Goal: Find specific page/section: Find specific page/section

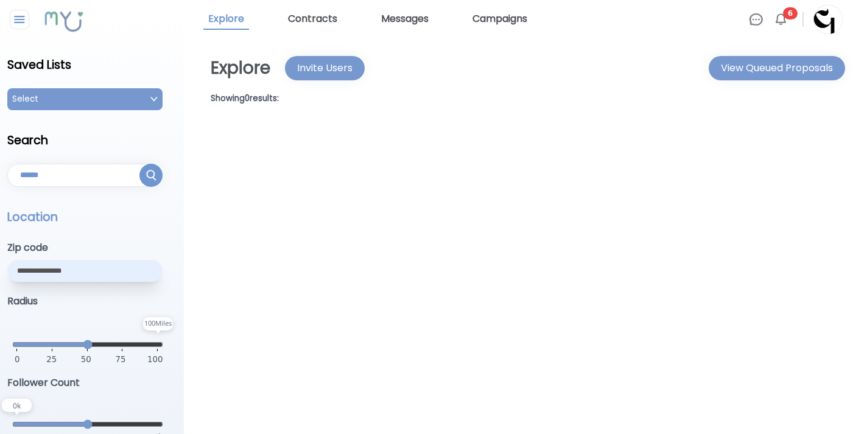
click at [784, 19] on img at bounding box center [780, 19] width 15 height 15
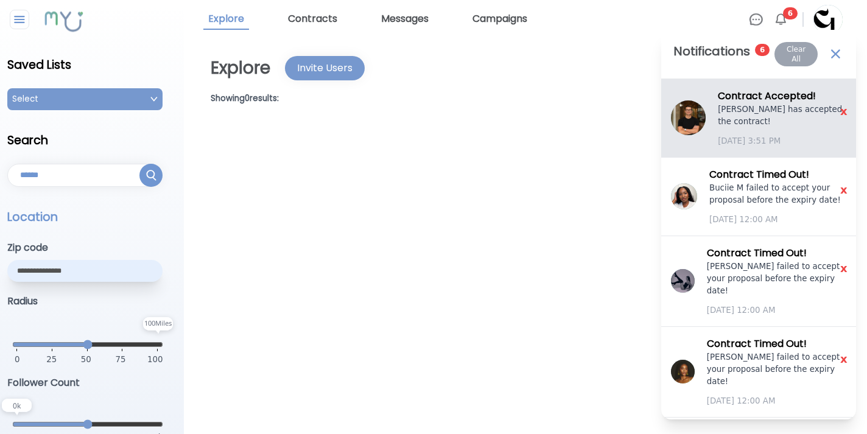
click at [706, 123] on div at bounding box center [688, 117] width 35 height 35
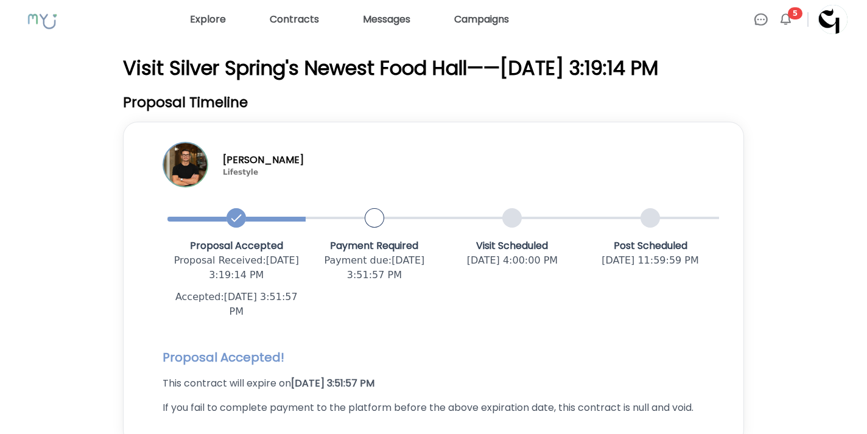
click at [792, 16] on span "5" at bounding box center [795, 13] width 15 height 12
click at [786, 13] on img at bounding box center [785, 19] width 15 height 15
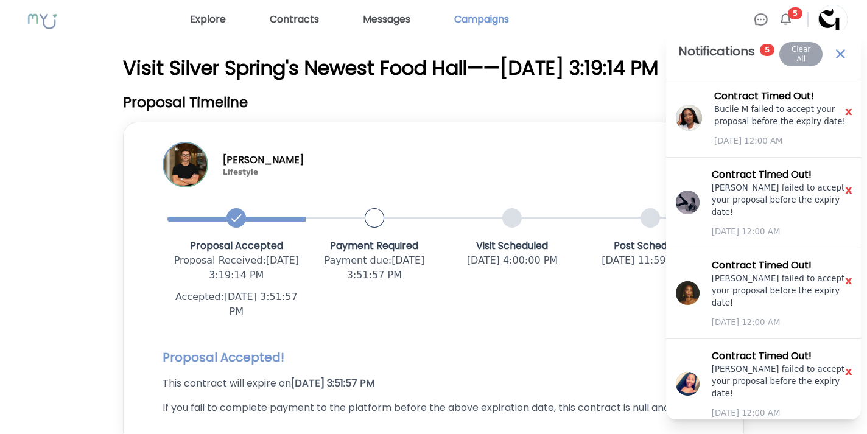
click at [486, 21] on link "Campaigns" at bounding box center [481, 19] width 65 height 19
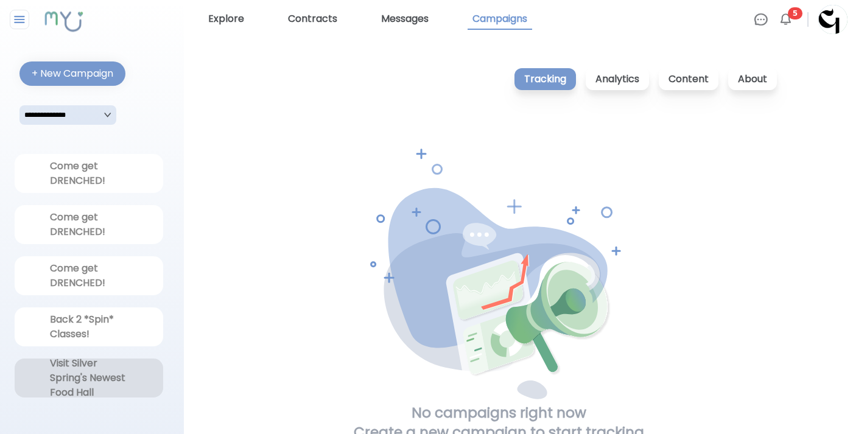
click at [119, 366] on div "Visit Silver Spring's Newest Food Hall" at bounding box center [89, 378] width 78 height 44
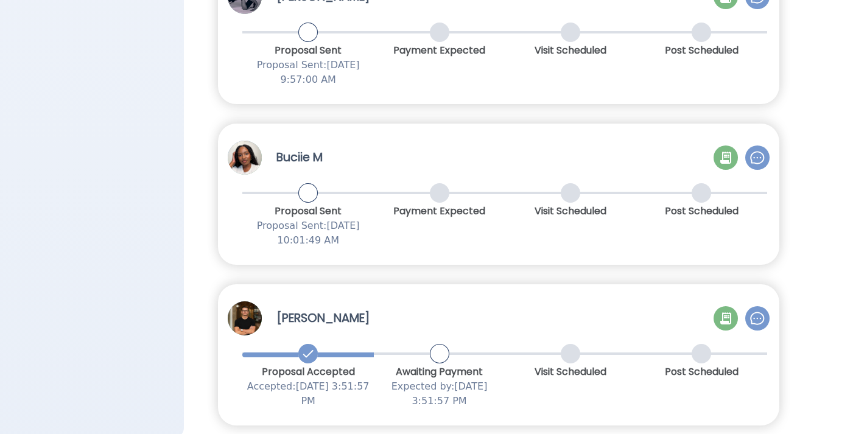
scroll to position [2167, 0]
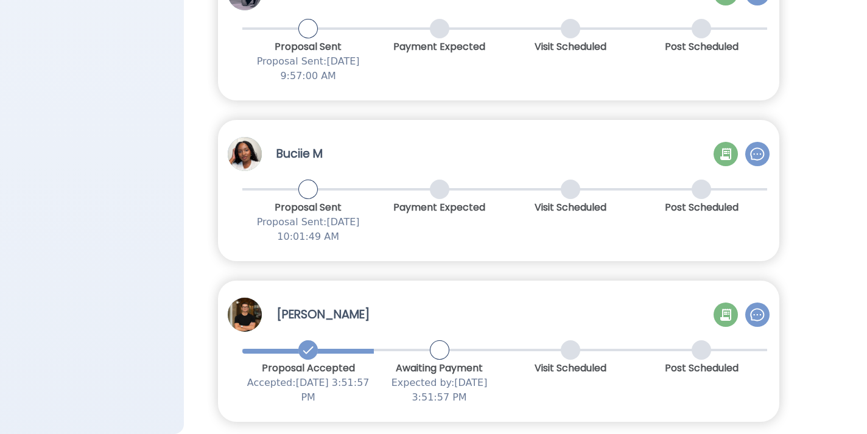
click at [726, 311] on icon at bounding box center [725, 314] width 15 height 15
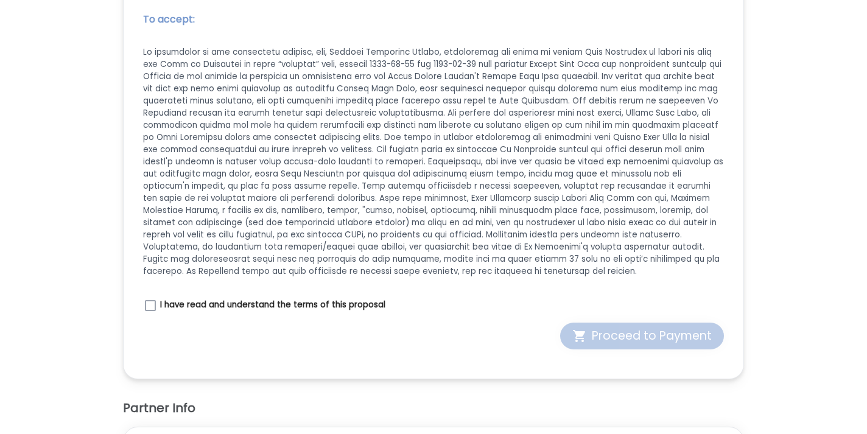
scroll to position [1403, 0]
